Goal: Transaction & Acquisition: Book appointment/travel/reservation

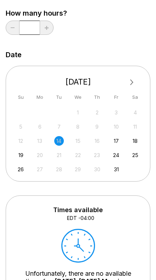
scroll to position [144, 0]
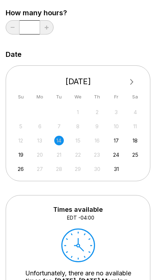
click at [137, 138] on div "18" at bounding box center [136, 141] width 10 height 10
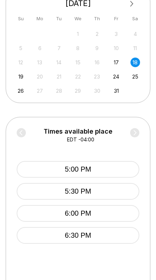
scroll to position [233, 0]
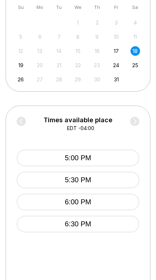
click at [17, 63] on div "19" at bounding box center [21, 65] width 10 height 10
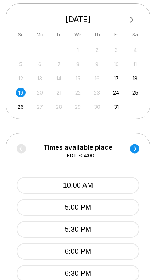
scroll to position [206, 0]
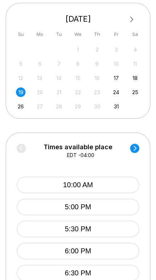
click at [111, 81] on div "12 13 14 15 16 17 18" at bounding box center [78, 77] width 126 height 11
click at [110, 79] on div "12 13 14 15 16 17 18" at bounding box center [78, 77] width 126 height 11
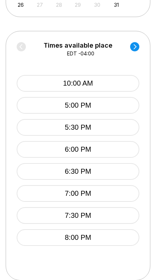
scroll to position [308, 0]
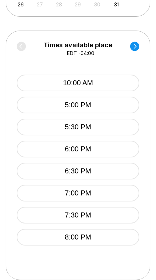
click at [38, 180] on button "6:30 PM" at bounding box center [78, 171] width 123 height 17
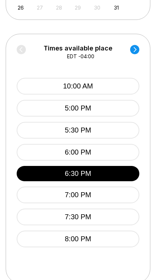
scroll to position [363, 0]
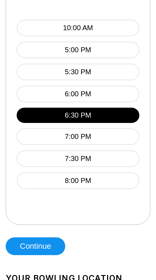
click at [20, 245] on button "Continue" at bounding box center [36, 246] width 60 height 18
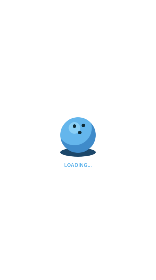
select select "**"
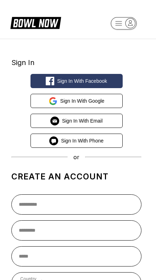
click at [45, 125] on button "Sign in with Email" at bounding box center [77, 121] width 92 height 14
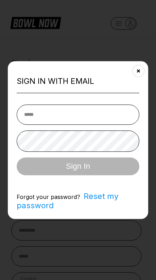
click at [137, 73] on button "Close" at bounding box center [138, 70] width 17 height 17
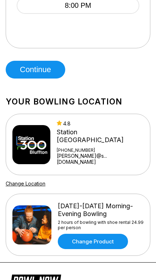
scroll to position [550, 0]
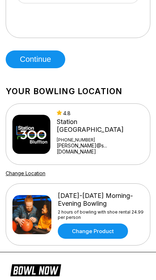
click at [21, 130] on img at bounding box center [31, 134] width 38 height 39
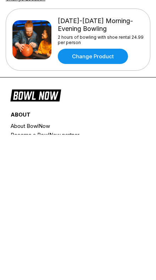
scroll to position [580, 0]
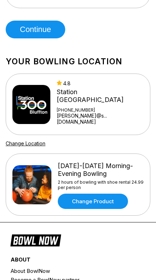
click at [114, 194] on link "Change Product" at bounding box center [93, 201] width 70 height 15
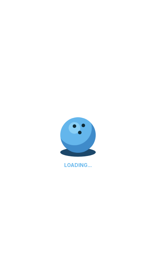
scroll to position [0, 0]
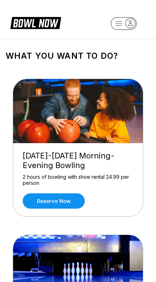
click at [40, 203] on link "Reserve now" at bounding box center [54, 200] width 62 height 15
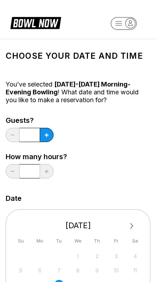
click at [49, 135] on button at bounding box center [47, 135] width 14 height 14
type input "*"
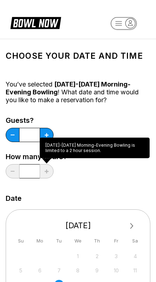
click at [23, 201] on div "Date" at bounding box center [78, 198] width 145 height 8
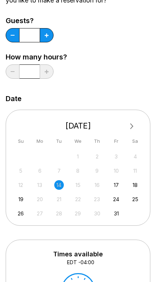
scroll to position [109, 0]
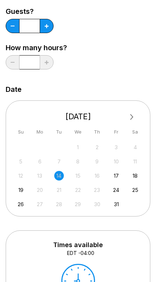
click at [131, 178] on div "12 13 14 15 16 17 18" at bounding box center [78, 175] width 126 height 11
click at [138, 178] on div "18" at bounding box center [136, 176] width 10 height 10
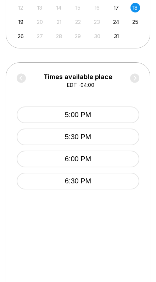
scroll to position [278, 0]
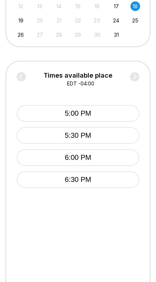
click at [55, 179] on button "6:30 PM" at bounding box center [78, 179] width 123 height 17
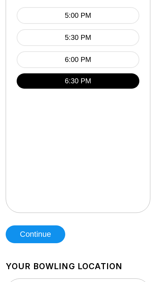
scroll to position [379, 0]
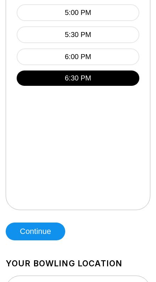
click at [24, 230] on button "Continue" at bounding box center [36, 231] width 60 height 18
select select "**"
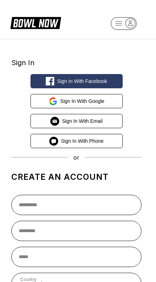
click at [60, 105] on button "Sign in with Google" at bounding box center [77, 101] width 92 height 14
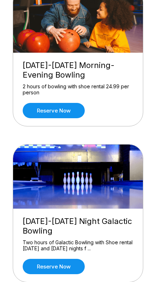
scroll to position [90, 0]
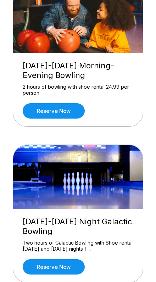
click at [46, 112] on link "Reserve now" at bounding box center [54, 110] width 62 height 15
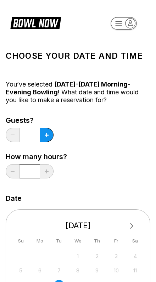
click at [41, 137] on button at bounding box center [47, 135] width 14 height 14
click at [49, 137] on button at bounding box center [47, 135] width 14 height 14
type input "*"
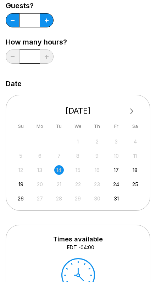
scroll to position [125, 0]
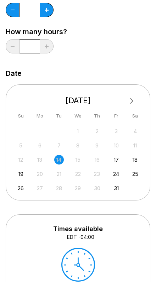
click at [138, 162] on div "18" at bounding box center [136, 160] width 10 height 10
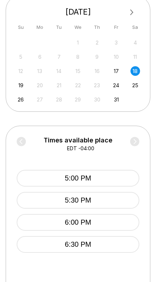
scroll to position [214, 0]
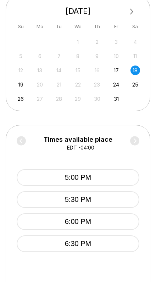
click at [46, 242] on button "6:30 PM" at bounding box center [78, 243] width 123 height 17
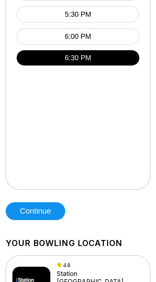
scroll to position [405, 0]
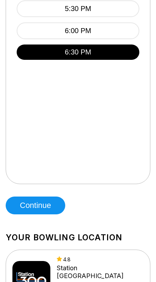
click at [18, 207] on button "Continue" at bounding box center [36, 205] width 60 height 18
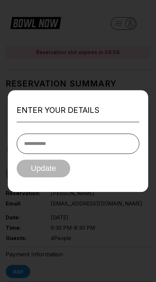
click at [33, 145] on input "tel" at bounding box center [78, 143] width 123 height 20
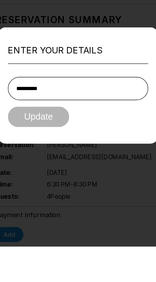
type input "**********"
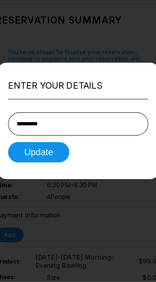
scroll to position [31, 0]
click at [19, 159] on button "Update" at bounding box center [44, 168] width 54 height 18
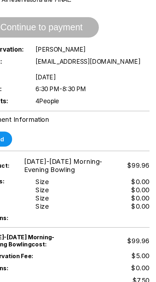
scroll to position [135, 0]
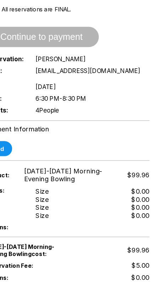
click at [100, 180] on div "Shoes: Size Size Size Size $0.00 $0.00 $0.00 $0.00" at bounding box center [78, 184] width 145 height 32
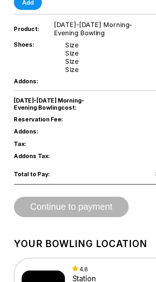
scroll to position [252, 0]
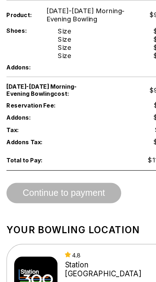
click at [25, 189] on div "Continue to payment" at bounding box center [56, 198] width 101 height 18
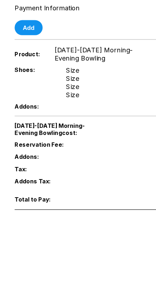
scroll to position [150, 0]
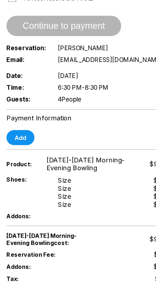
click at [15, 123] on button "Add" at bounding box center [18, 120] width 25 height 13
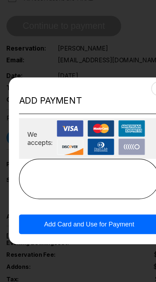
click at [59, 110] on img at bounding box center [61, 112] width 23 height 15
click at [38, 197] on button "Add Card and Use for Payment" at bounding box center [78, 196] width 123 height 17
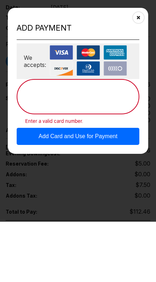
scroll to position [210, 0]
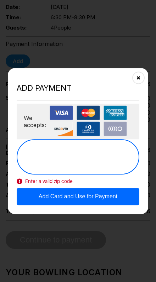
click at [43, 198] on button "Add Card and Use for Payment" at bounding box center [78, 196] width 123 height 17
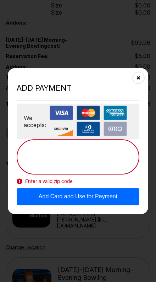
scroll to position [317, 0]
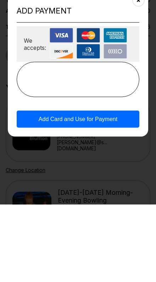
click at [25, 188] on button "Add Card and Use for Payment" at bounding box center [78, 196] width 123 height 17
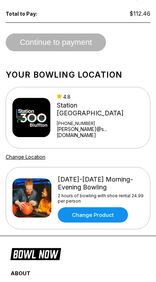
scroll to position [408, 0]
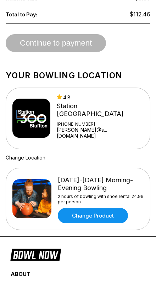
click at [29, 47] on span "Continue to payment" at bounding box center [56, 43] width 101 height 7
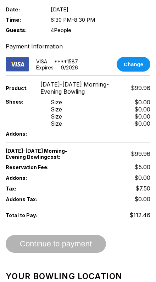
scroll to position [206, 0]
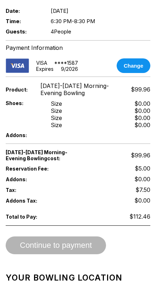
click at [43, 246] on span "Continue to payment" at bounding box center [56, 245] width 101 height 7
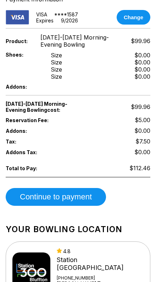
scroll to position [256, 0]
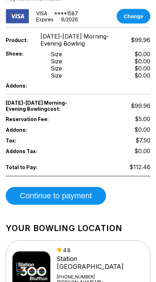
click at [48, 195] on button "Continue to payment" at bounding box center [56, 196] width 101 height 18
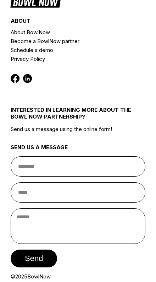
scroll to position [425, 0]
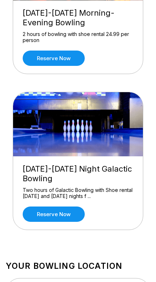
scroll to position [143, 0]
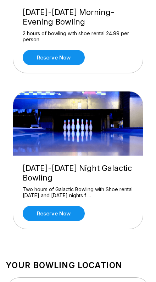
click at [56, 214] on link "Reserve now" at bounding box center [54, 212] width 62 height 15
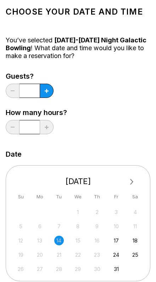
scroll to position [91, 0]
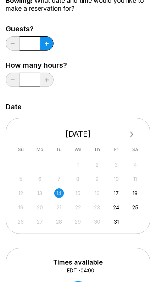
click at [133, 192] on div "18" at bounding box center [136, 193] width 10 height 10
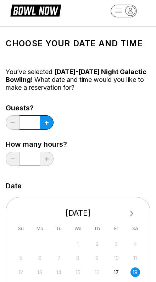
scroll to position [0, 0]
